Goal: Task Accomplishment & Management: Use online tool/utility

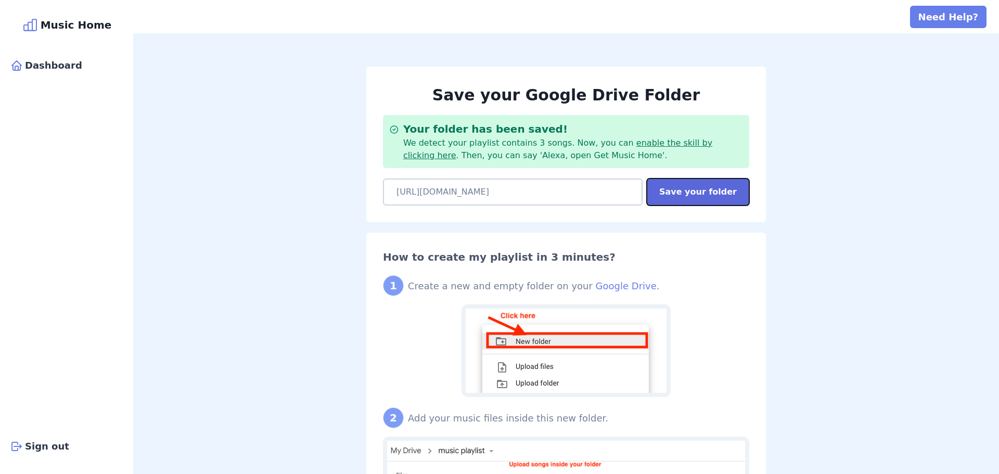
click at [685, 189] on button "Save your folder" at bounding box center [698, 191] width 102 height 27
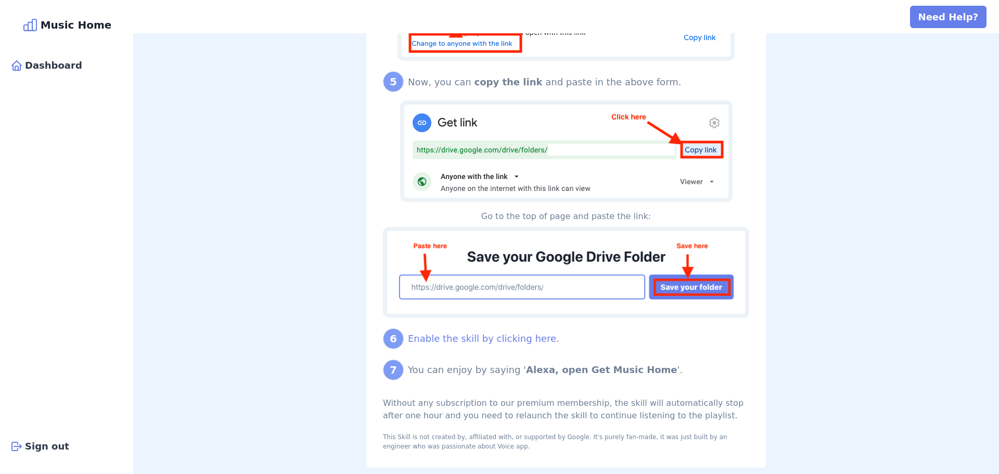
scroll to position [887, 0]
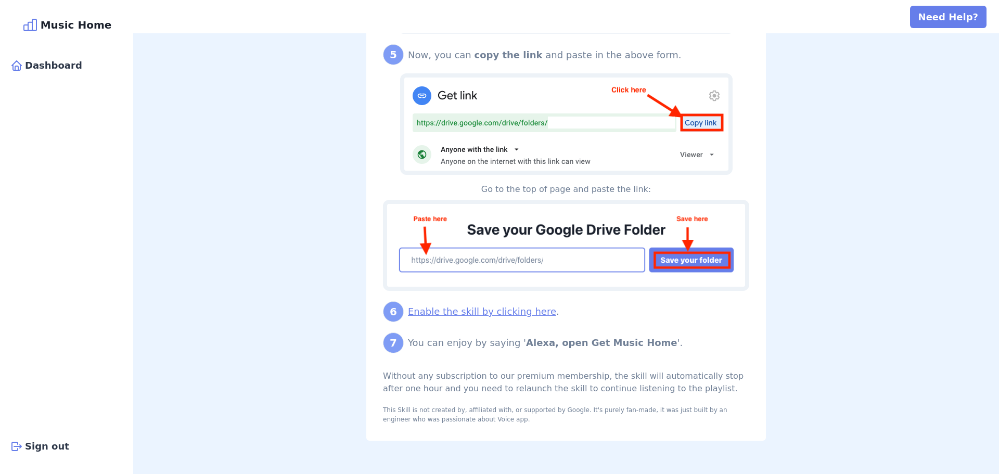
click at [453, 310] on link "Enable the skill by clicking here" at bounding box center [482, 311] width 148 height 11
drag, startPoint x: 566, startPoint y: 343, endPoint x: 637, endPoint y: 340, distance: 71.4
click at [637, 340] on b "Alexa, open Get Music Home" at bounding box center [601, 342] width 151 height 11
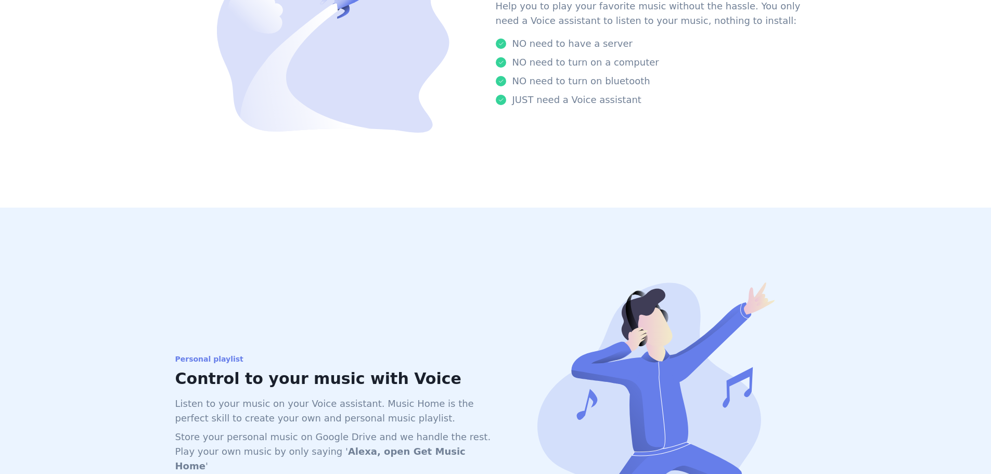
scroll to position [722, 0]
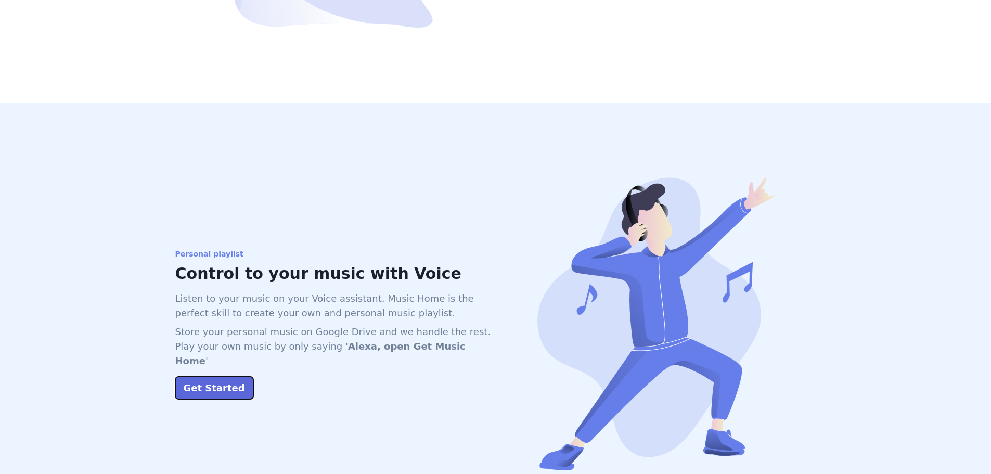
click at [196, 377] on button "Get Started" at bounding box center [214, 388] width 78 height 22
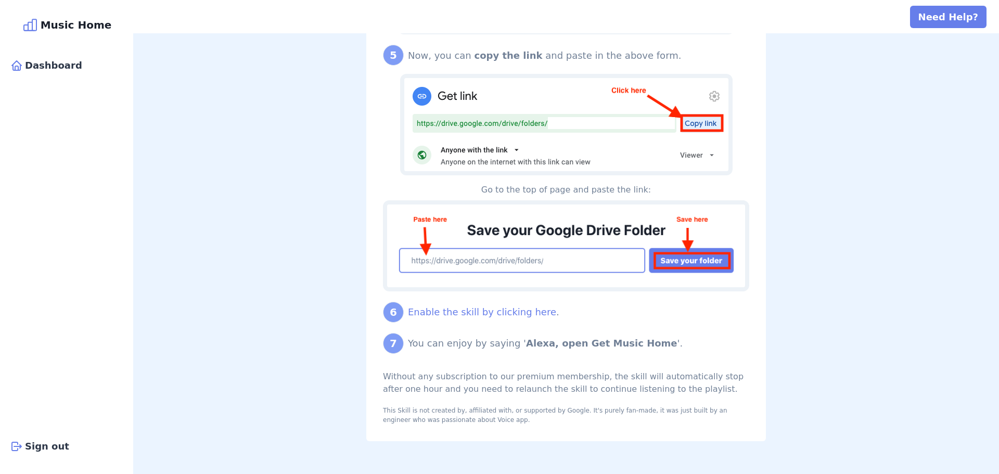
scroll to position [824, 0]
click at [464, 313] on link "Enable the skill by clicking here" at bounding box center [482, 311] width 148 height 11
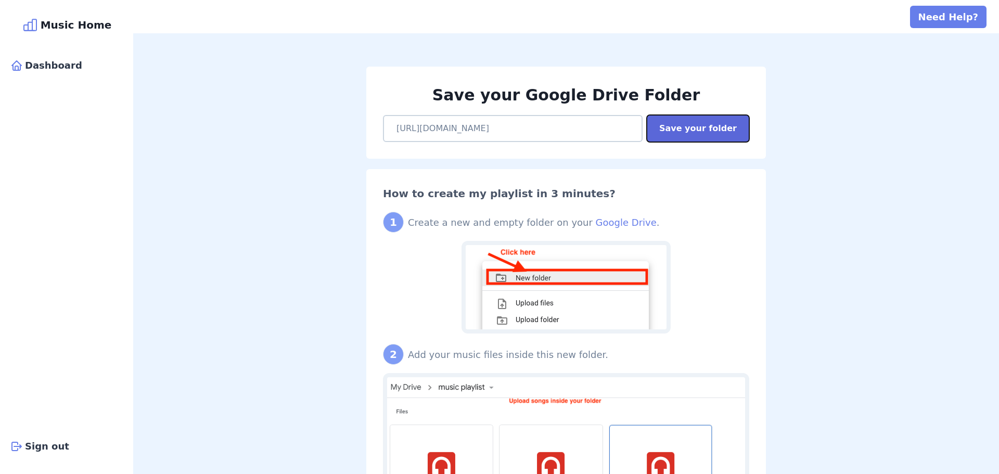
click at [685, 130] on button "Save your folder" at bounding box center [698, 128] width 102 height 27
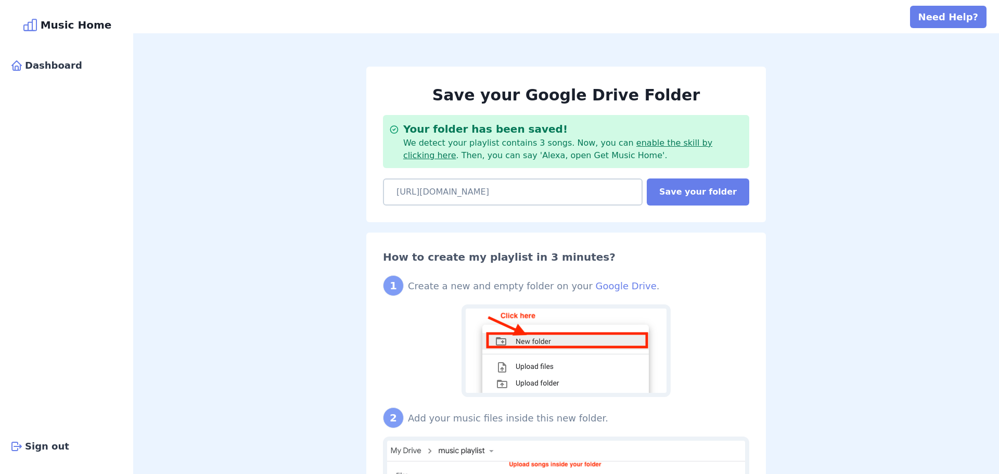
click at [634, 141] on link "enable the skill by clicking here" at bounding box center [557, 149] width 309 height 22
click at [680, 142] on link "enable the skill by clicking here" at bounding box center [557, 149] width 309 height 22
